Goal: Task Accomplishment & Management: Manage account settings

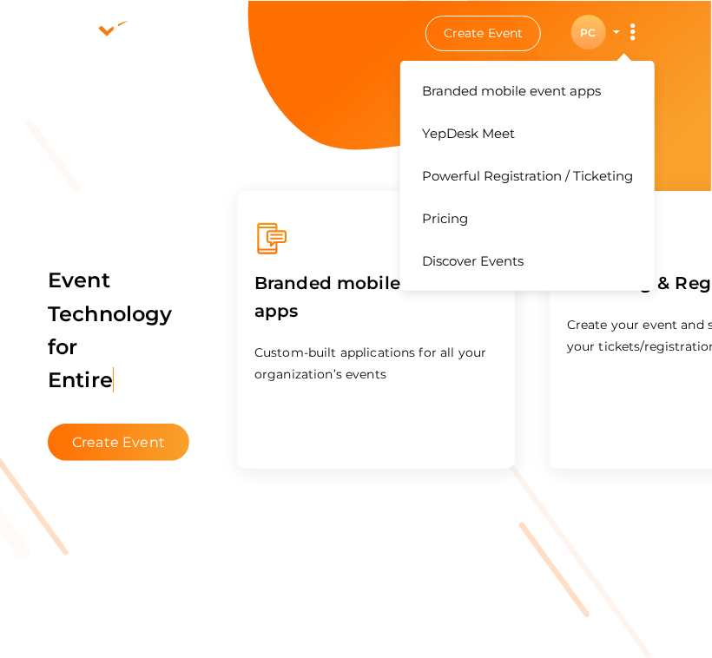
click at [614, 30] on button "Branded mobile event apps YepDesk Meet Powerful Registration / Ticketing Pricin…" at bounding box center [633, 32] width 43 height 37
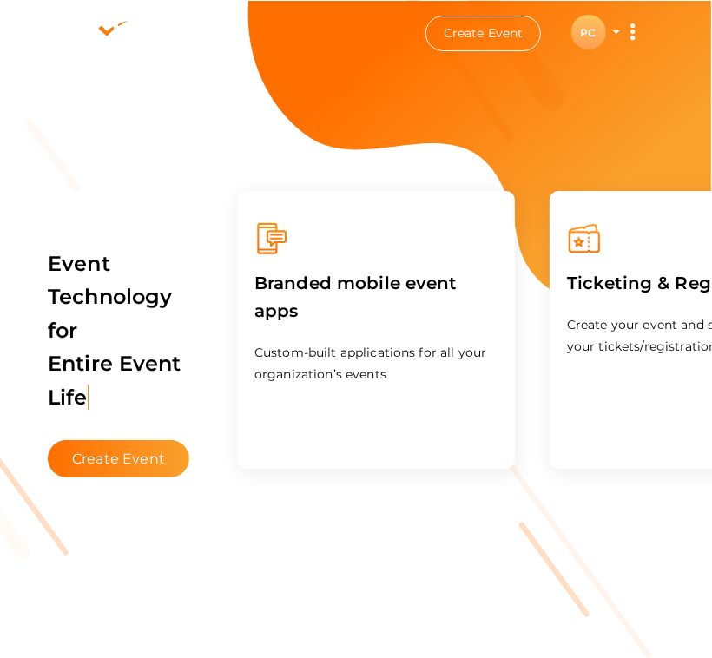
click at [592, 29] on div "PC" at bounding box center [589, 32] width 35 height 35
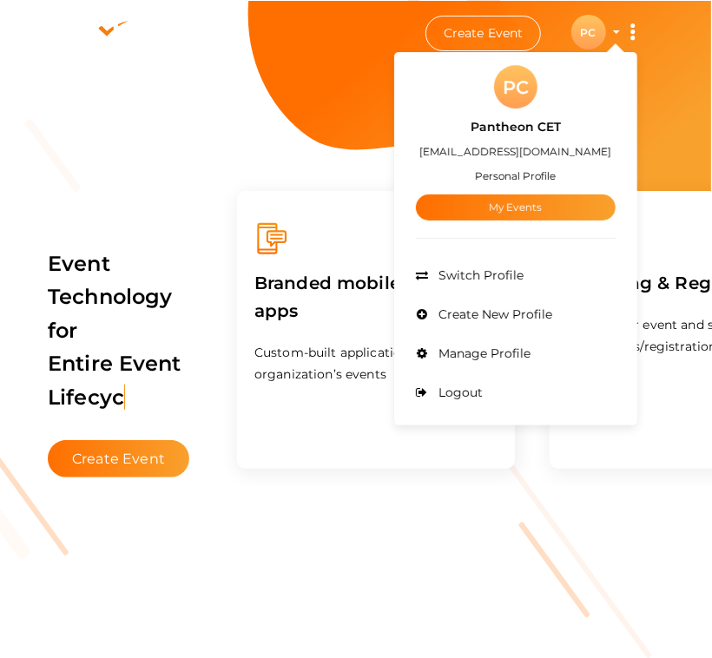
click at [592, 29] on div "PC" at bounding box center [589, 32] width 35 height 35
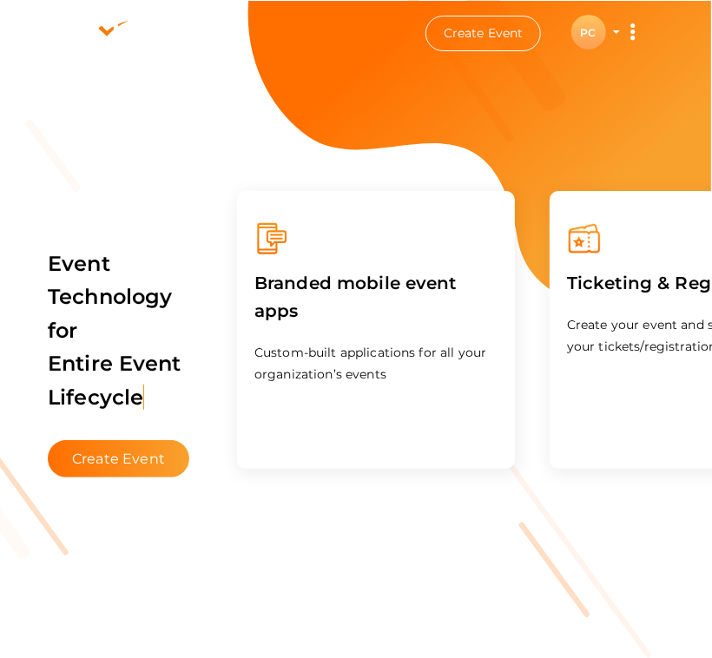
click at [592, 29] on div "PC" at bounding box center [589, 32] width 35 height 35
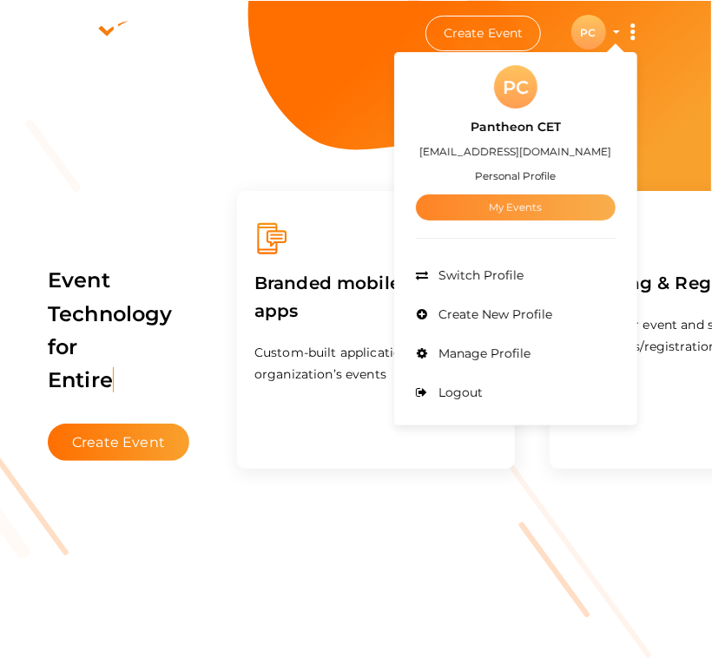
click at [503, 204] on link "My Events" at bounding box center [516, 208] width 200 height 26
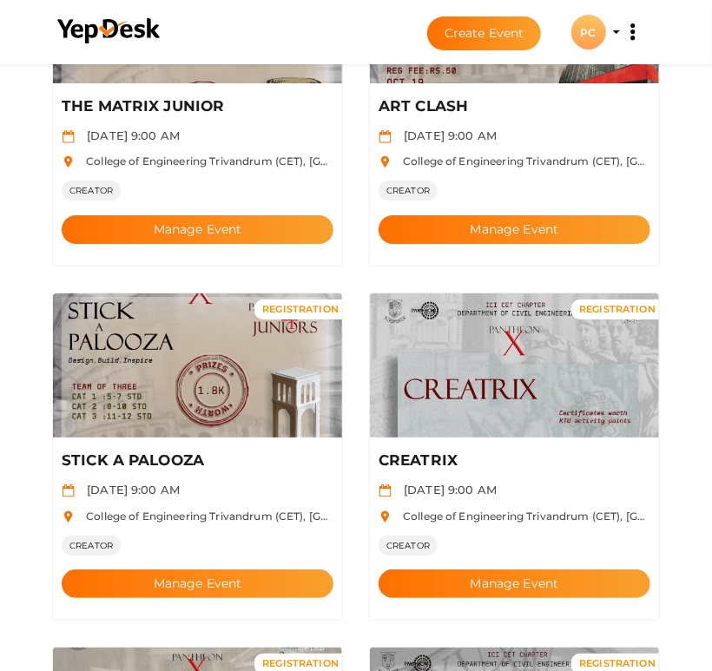
scroll to position [2459, 0]
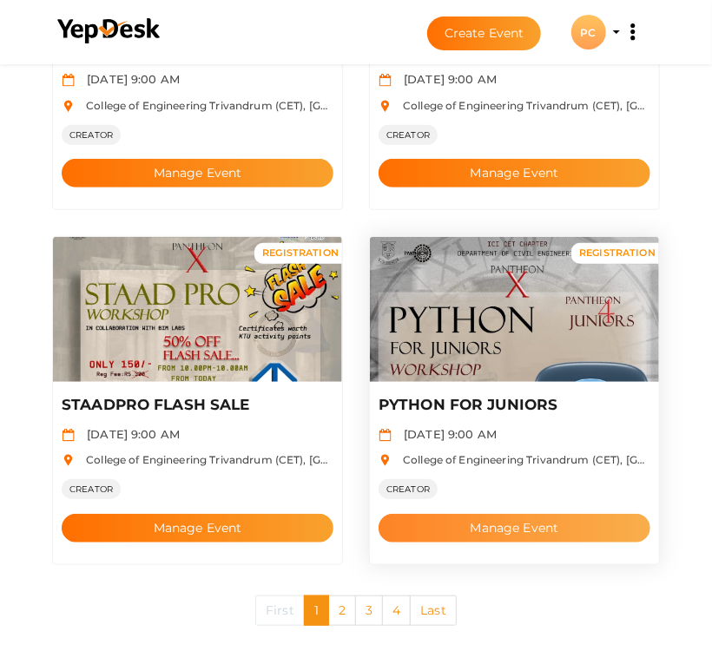
click at [444, 527] on button "Manage Event" at bounding box center [515, 528] width 272 height 29
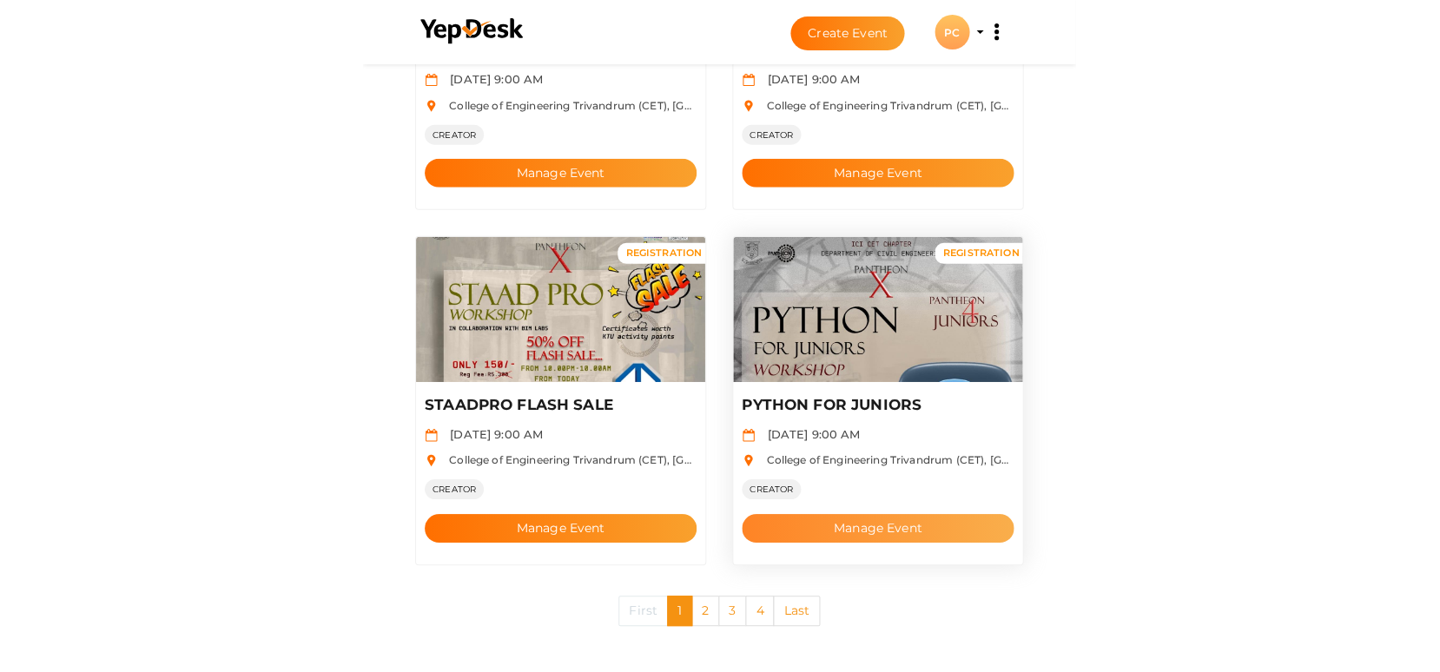
scroll to position [788, 0]
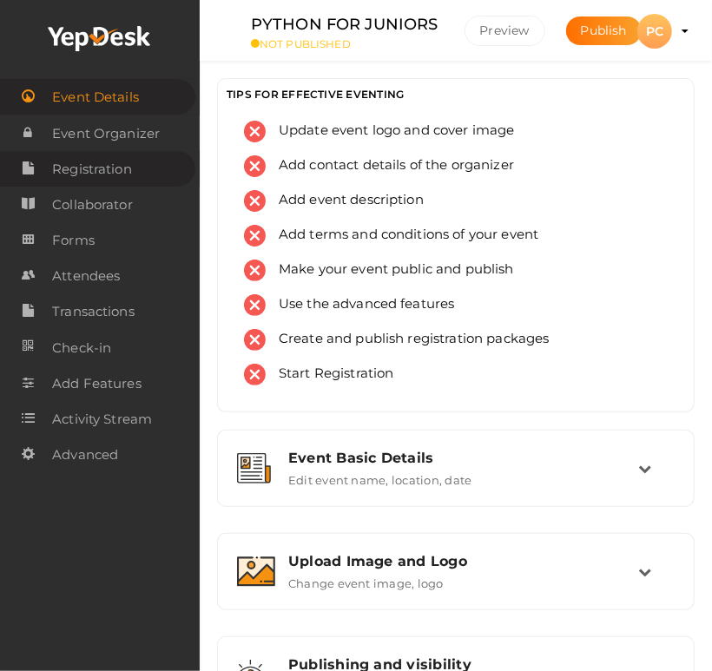
click at [121, 168] on span "Registration" at bounding box center [92, 169] width 80 height 35
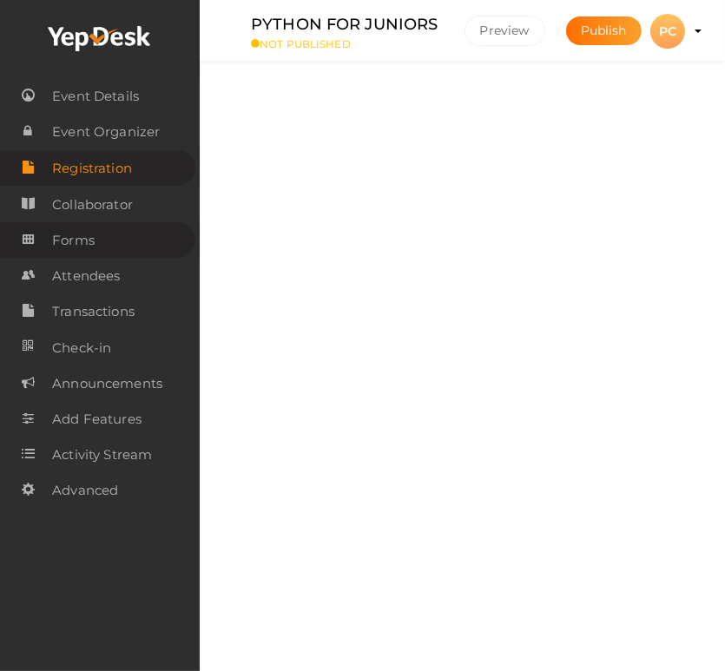
click at [82, 244] on span "Forms" at bounding box center [73, 240] width 43 height 35
